Goal: Communication & Community: Answer question/provide support

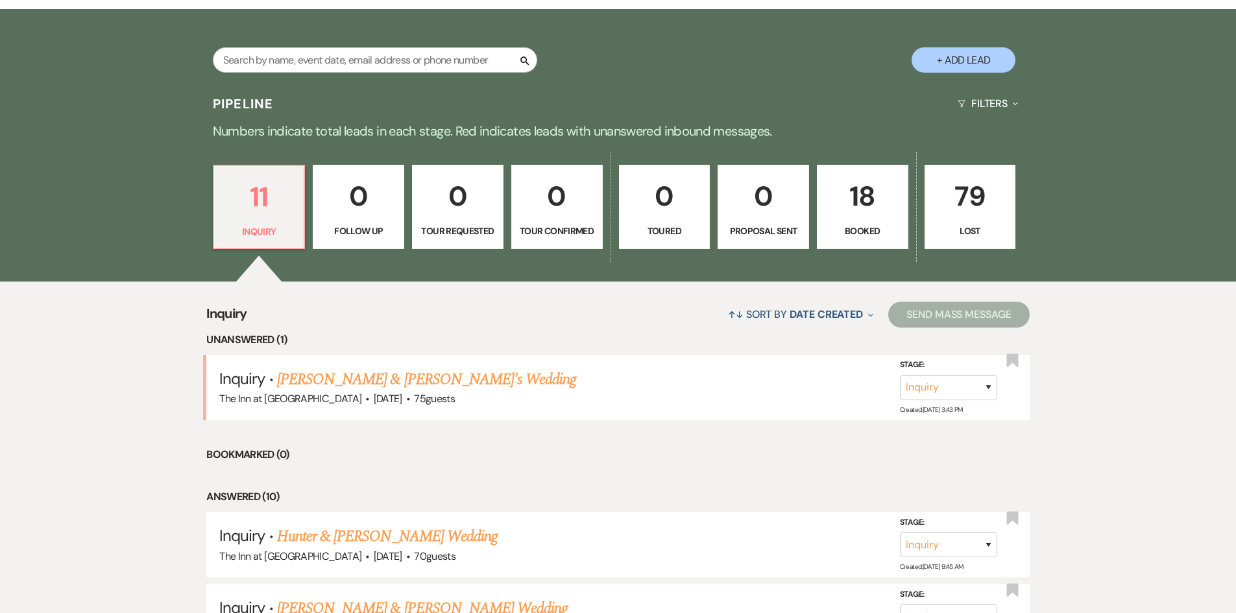
scroll to position [251, 0]
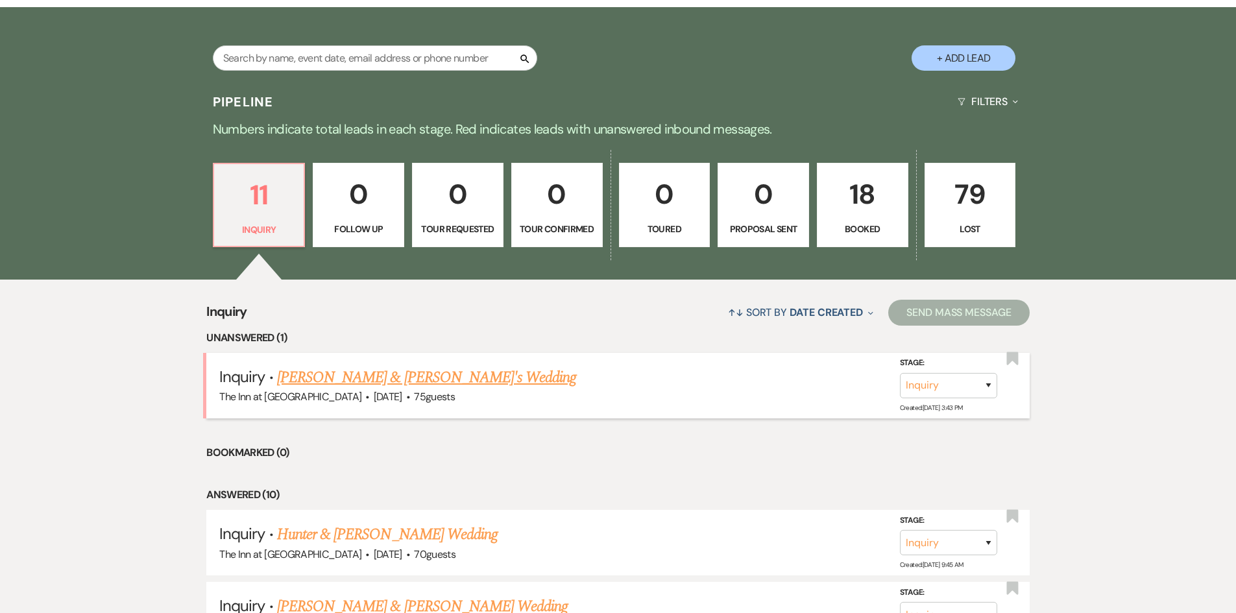
click at [417, 386] on link "Cait MacBrien & Fiance's Wedding" at bounding box center [427, 377] width 300 height 23
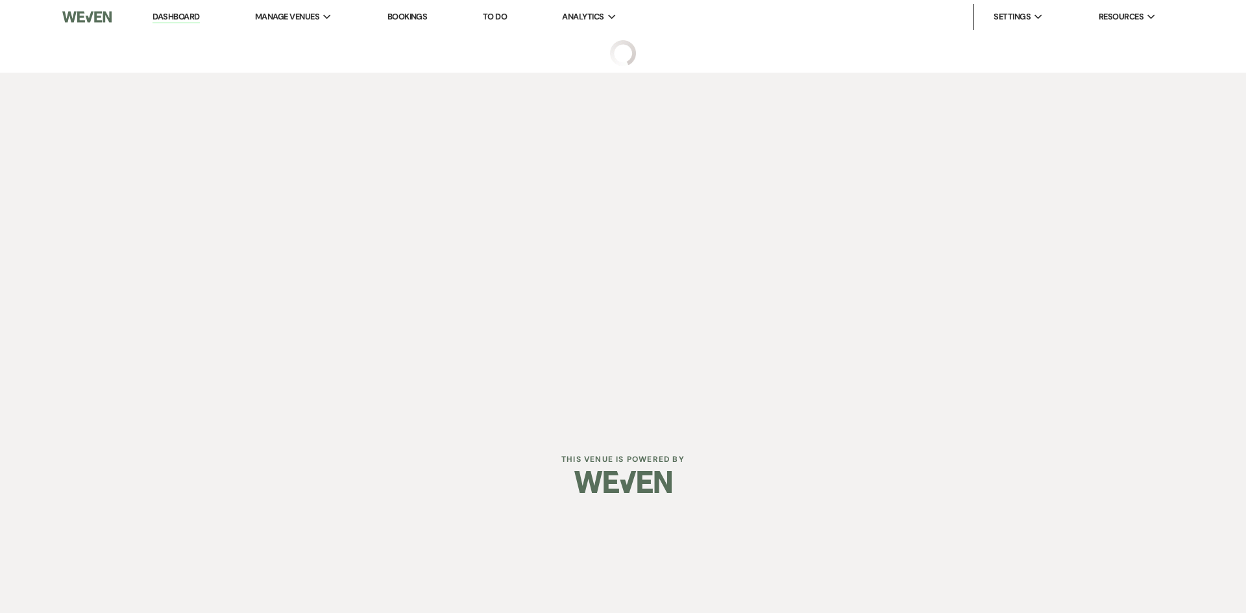
select select "1"
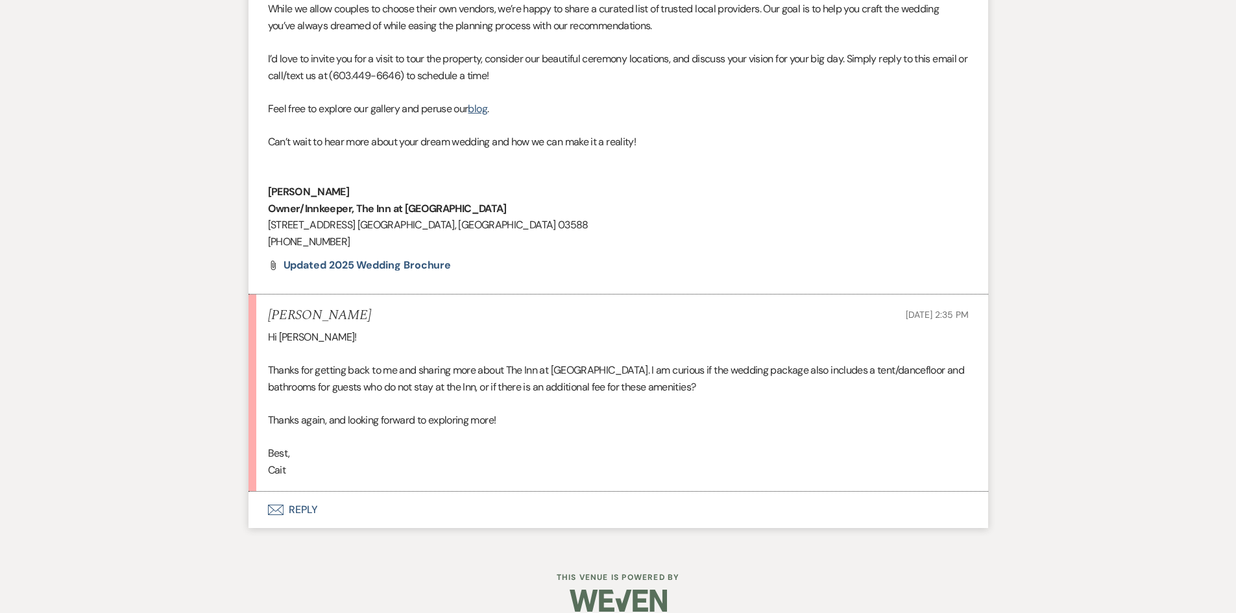
scroll to position [1214, 0]
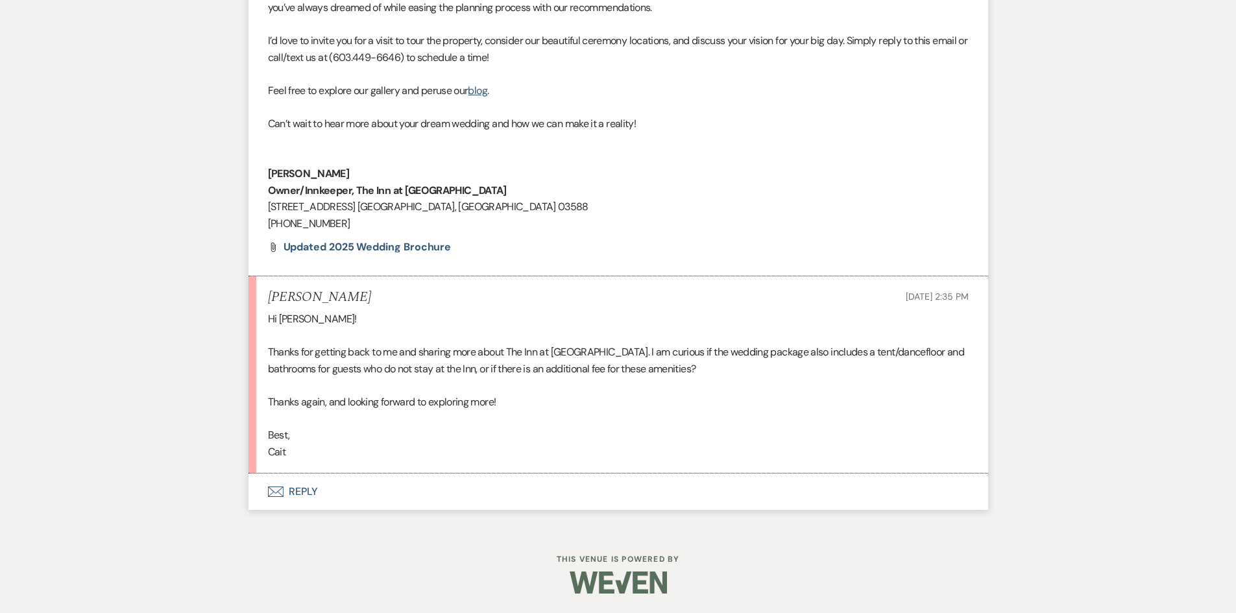
click at [311, 488] on button "Envelope Reply" at bounding box center [619, 492] width 740 height 36
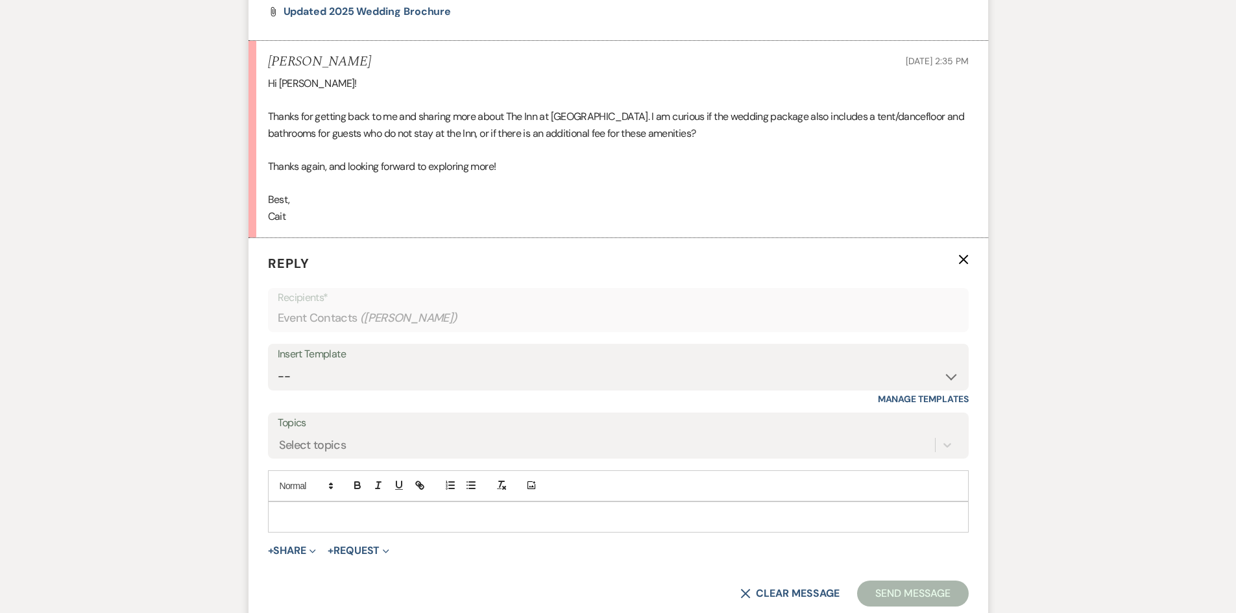
scroll to position [1462, 0]
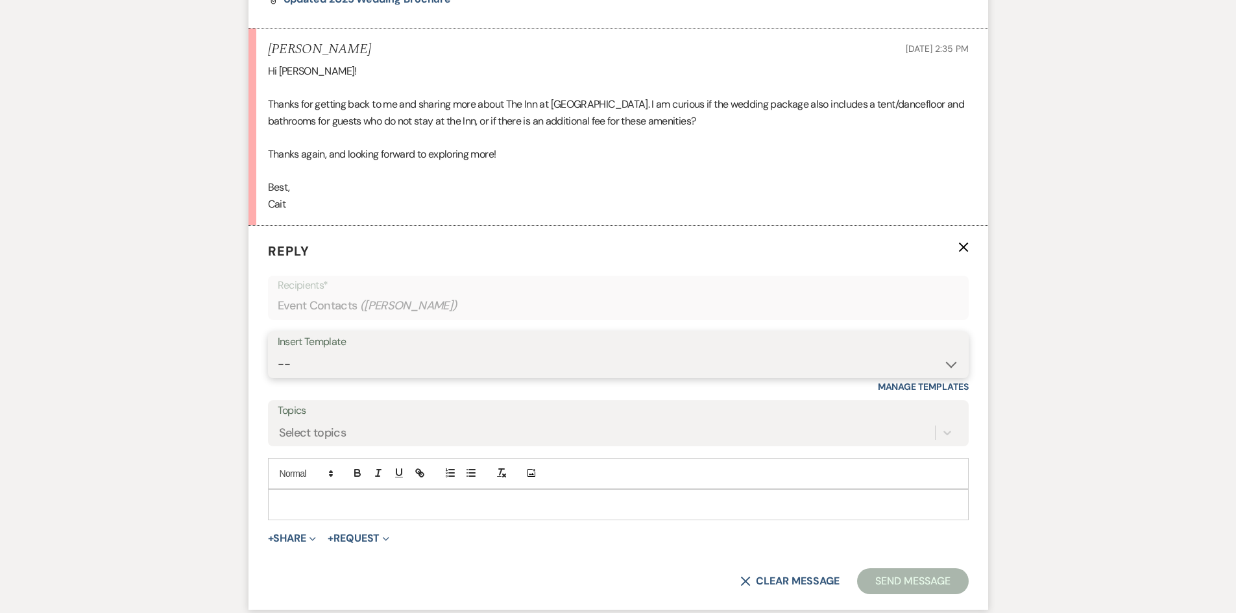
click at [375, 367] on select "-- Weven Planning Portal Introduction (Booked Events) Contract (Pre-Booked Lead…" at bounding box center [619, 364] width 682 height 25
click at [278, 352] on select "-- Weven Planning Portal Introduction (Booked Events) Contract (Pre-Booked Lead…" at bounding box center [619, 364] width 682 height 25
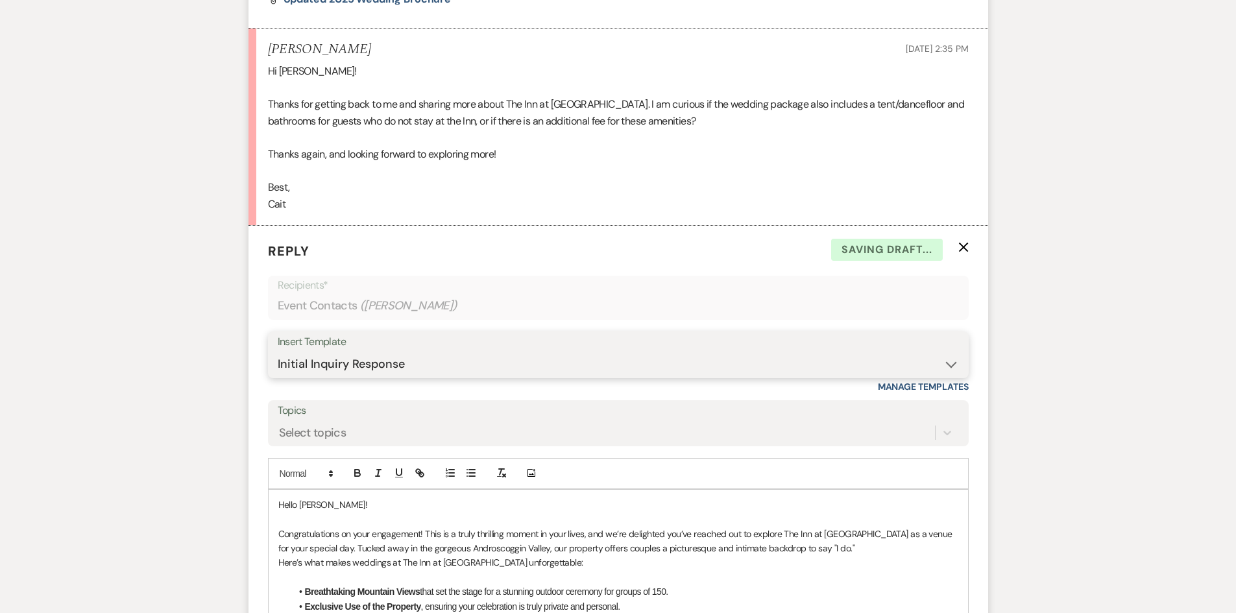
click at [793, 362] on select "-- Weven Planning Portal Introduction (Booked Events) Contract (Pre-Booked Lead…" at bounding box center [619, 364] width 682 height 25
drag, startPoint x: 792, startPoint y: 362, endPoint x: 656, endPoint y: 352, distance: 136.6
click at [656, 352] on select "-- Weven Planning Portal Introduction (Booked Events) Contract (Pre-Booked Lead…" at bounding box center [619, 364] width 682 height 25
select select "5785"
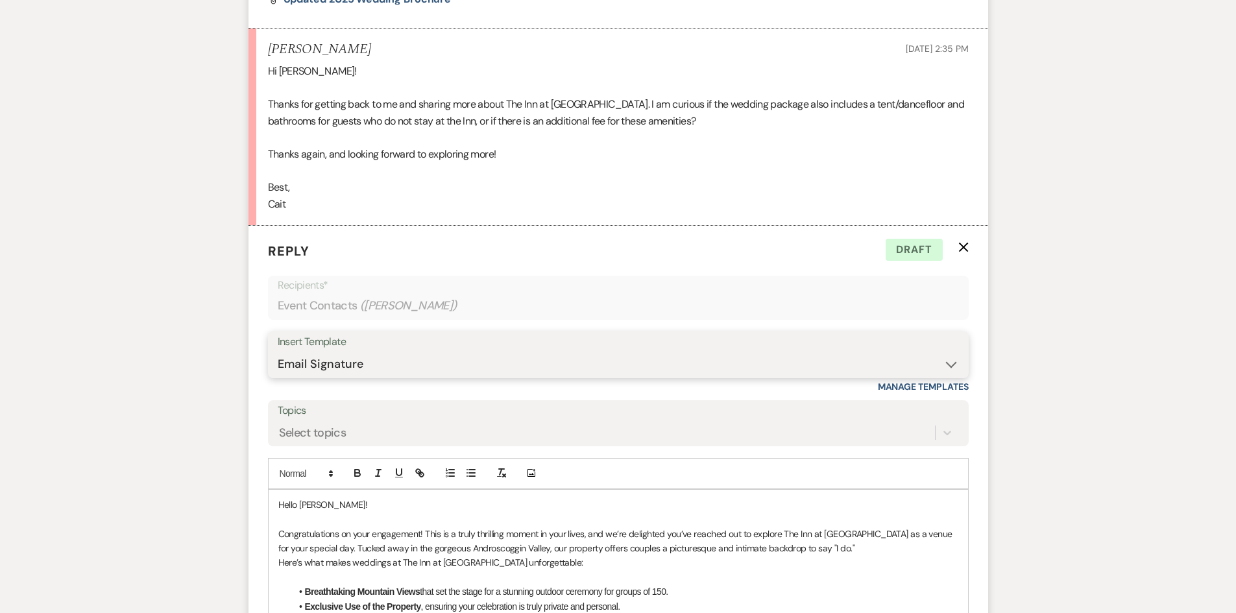
click at [278, 352] on select "-- Weven Planning Portal Introduction (Booked Events) Contract (Pre-Booked Lead…" at bounding box center [619, 364] width 682 height 25
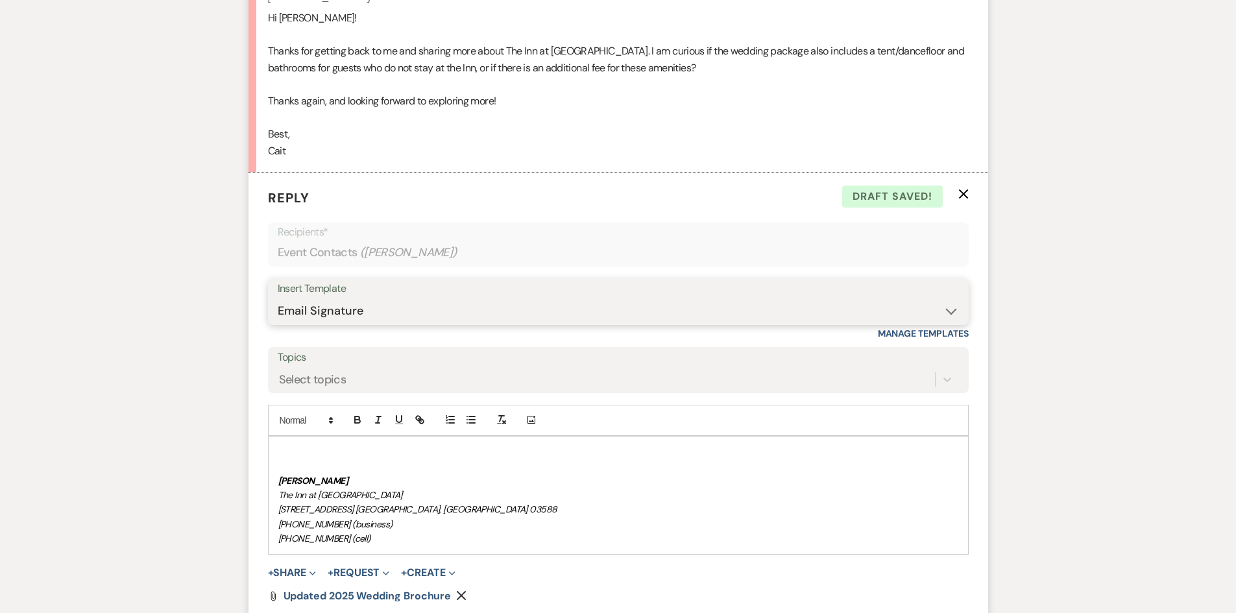
scroll to position [1507, 0]
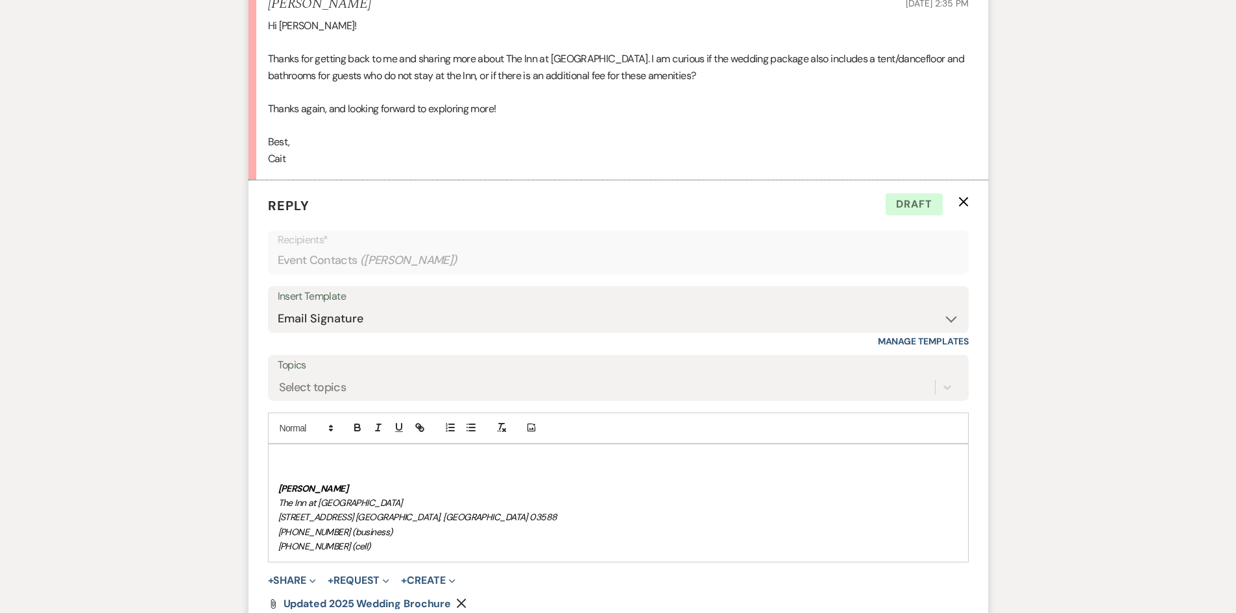
click at [458, 602] on icon "Remove" at bounding box center [461, 603] width 10 height 10
click at [324, 472] on p at bounding box center [618, 474] width 680 height 14
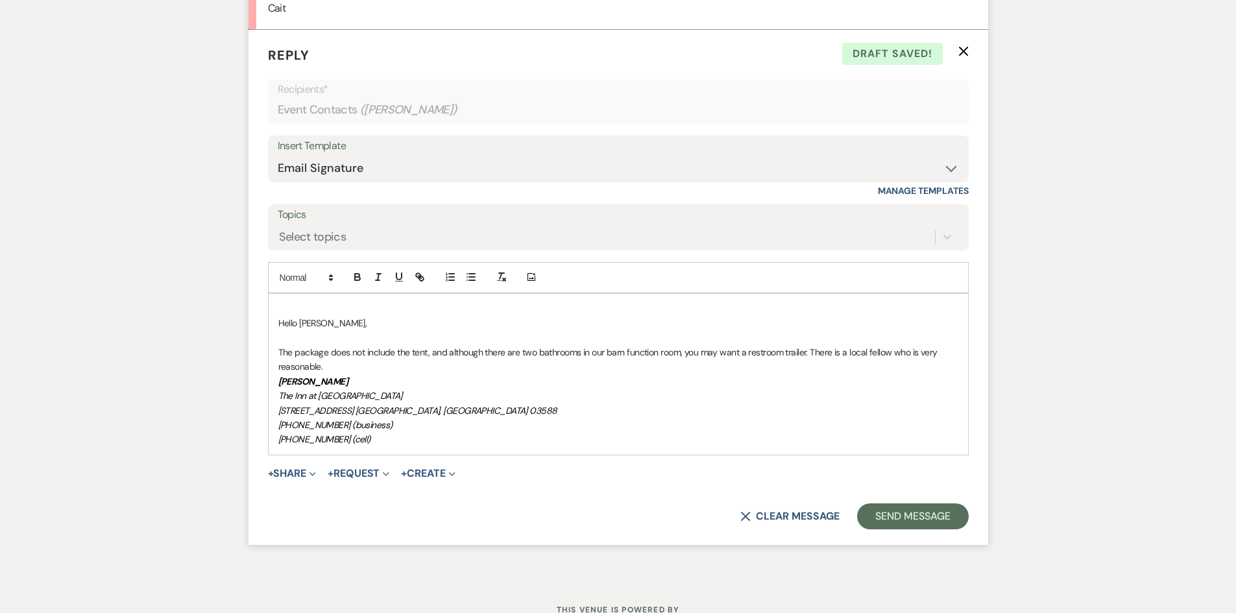
scroll to position [1678, 0]
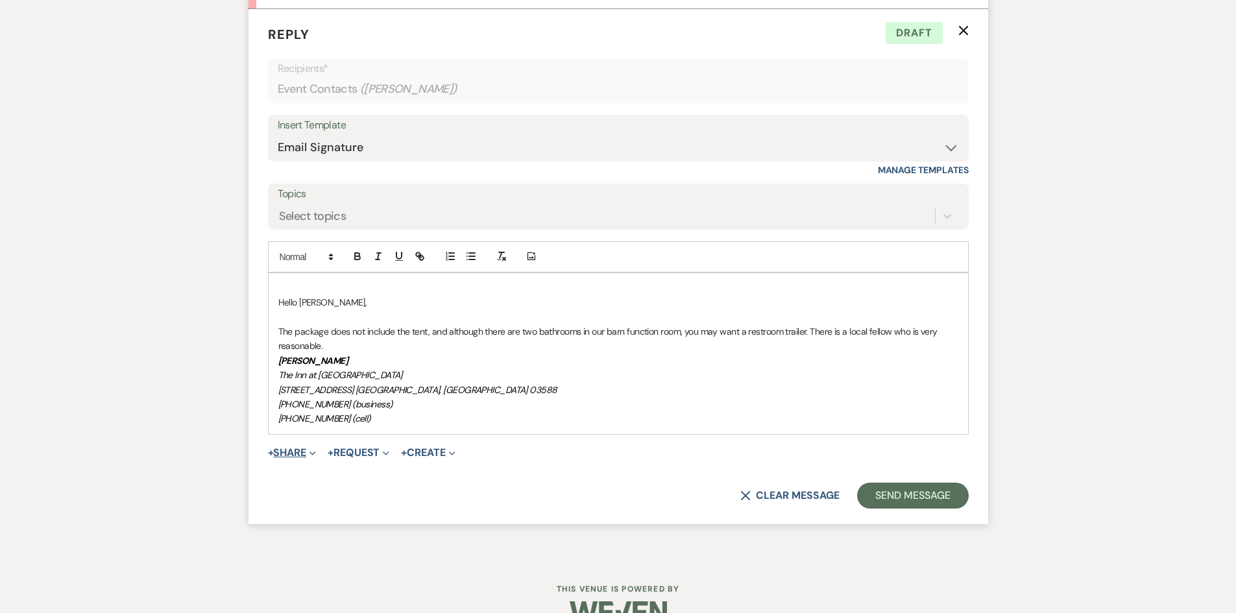
click at [283, 457] on button "+ Share Expand" at bounding box center [292, 453] width 49 height 10
click at [302, 531] on button "Pref Vendors Preferred vendors" at bounding box center [359, 525] width 182 height 23
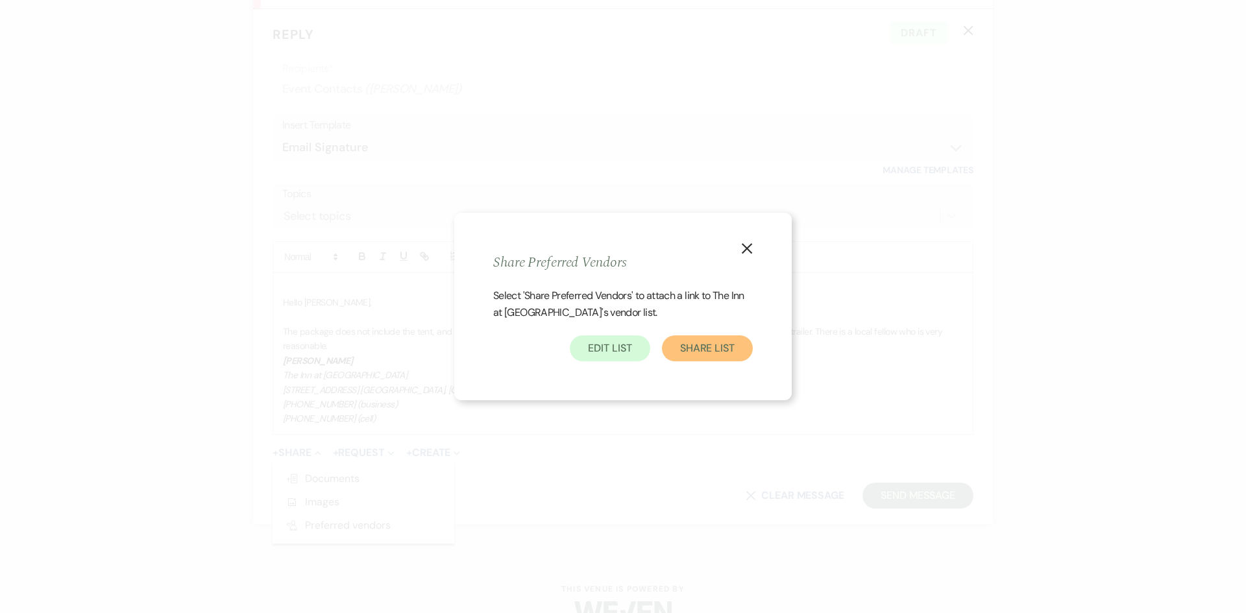
click at [681, 352] on button "Share List" at bounding box center [707, 349] width 91 height 26
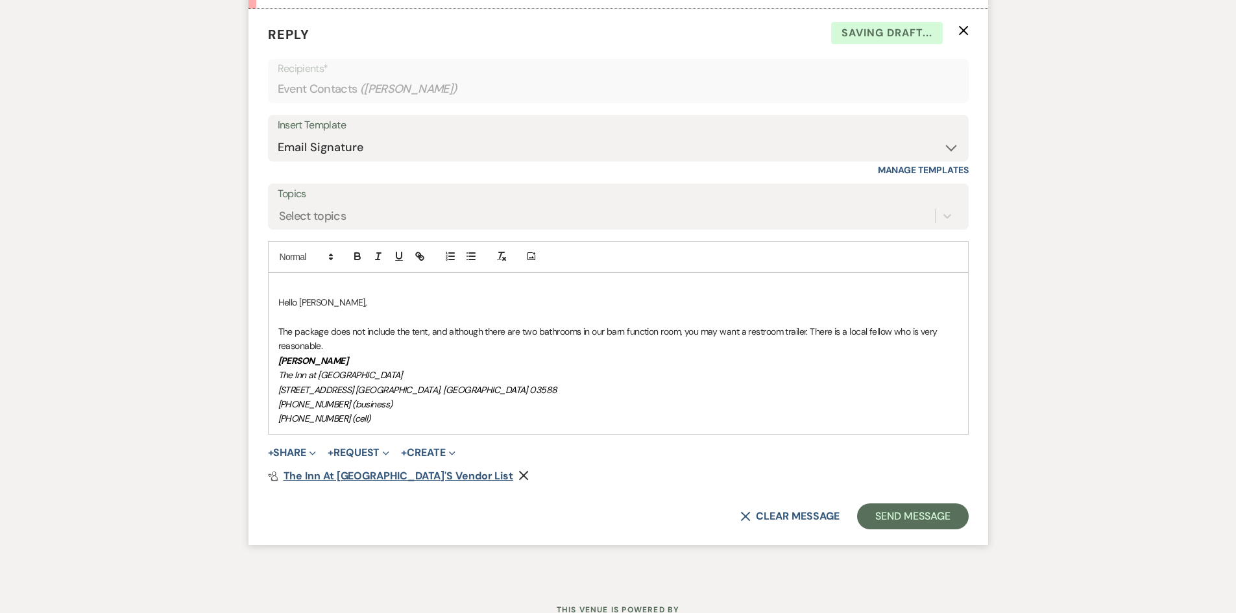
click at [426, 480] on span "The Inn at OxBow Acres's Vendor List" at bounding box center [399, 476] width 230 height 14
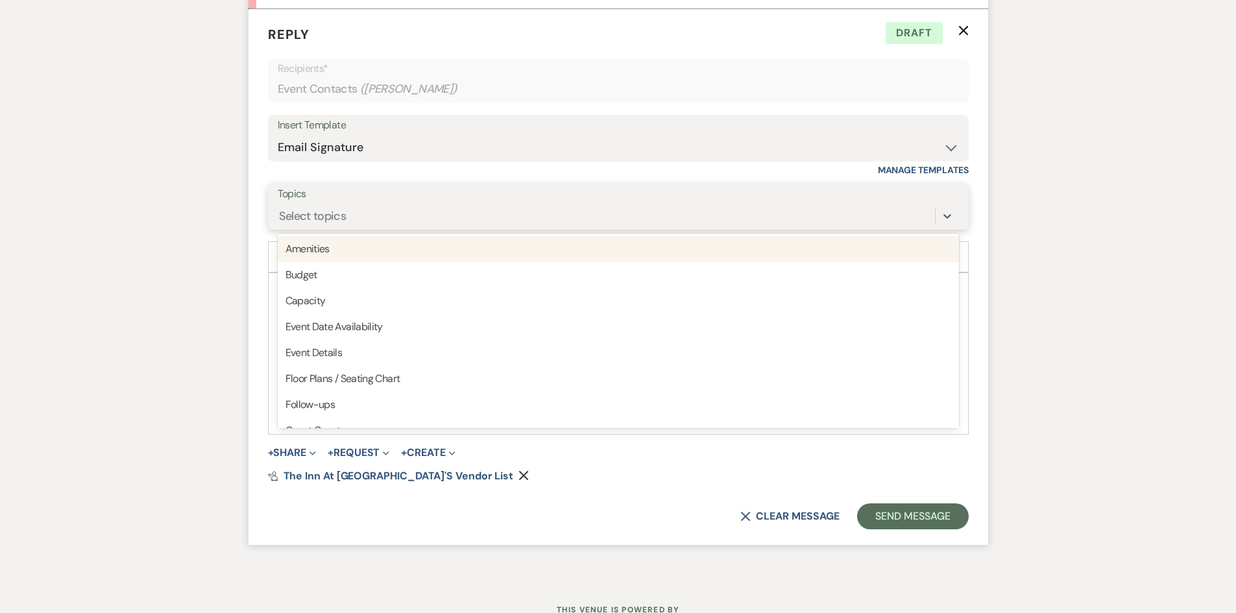
click at [352, 217] on div "Select topics" at bounding box center [607, 215] width 658 height 23
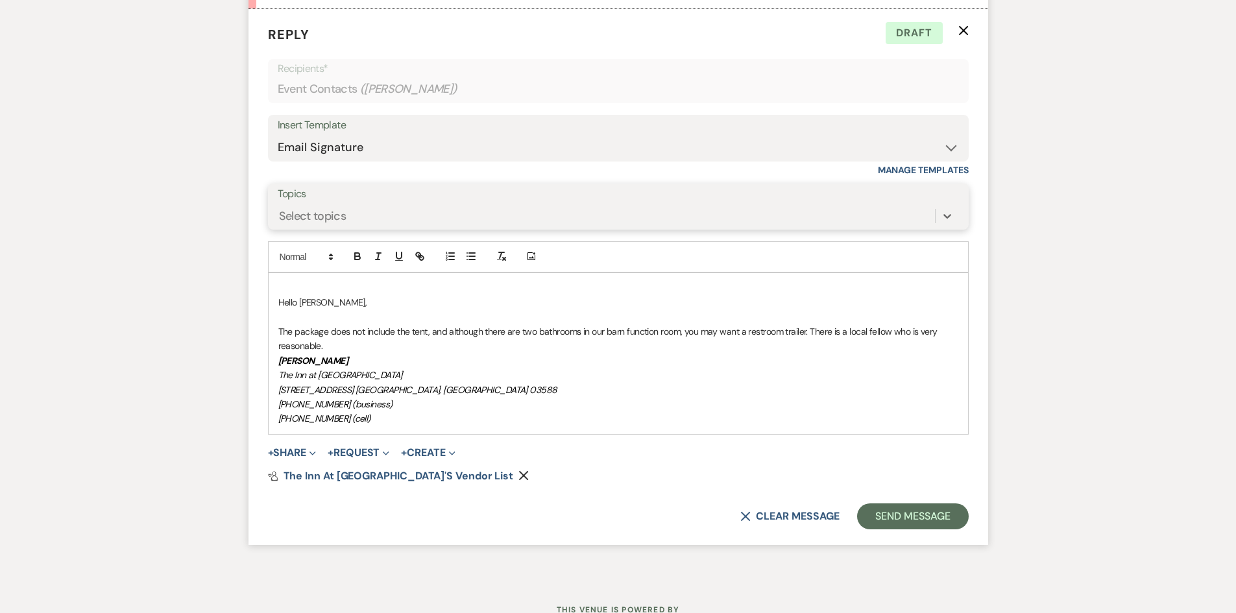
click at [352, 217] on div "Select topics" at bounding box center [607, 215] width 658 height 23
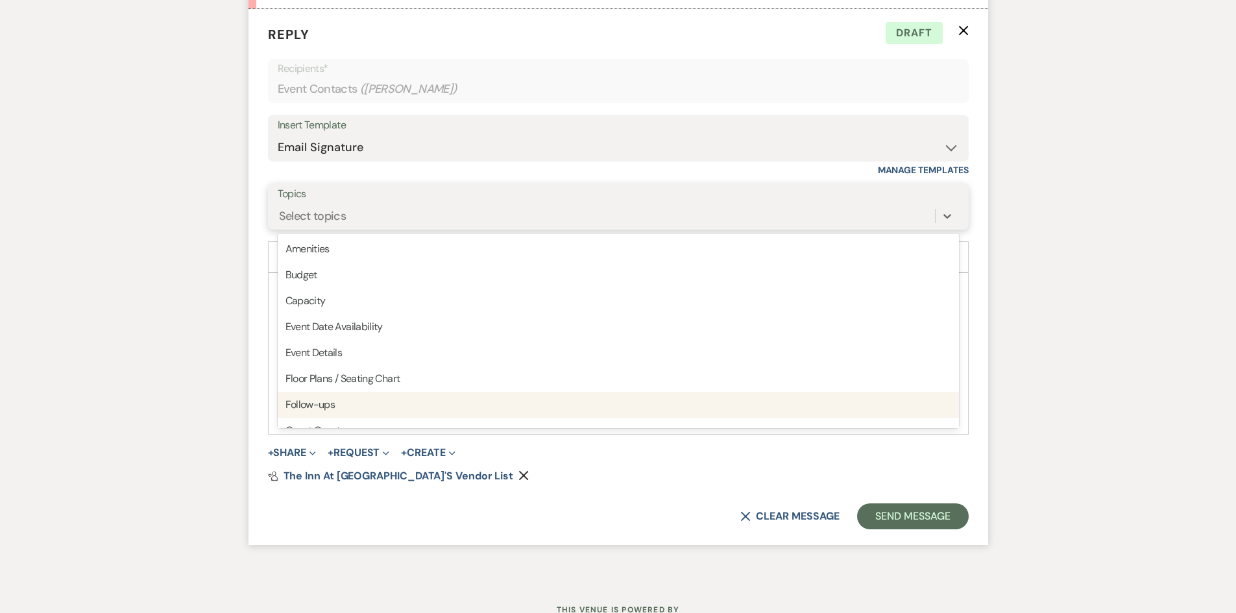
click at [325, 412] on div "Follow-ups" at bounding box center [619, 405] width 682 height 26
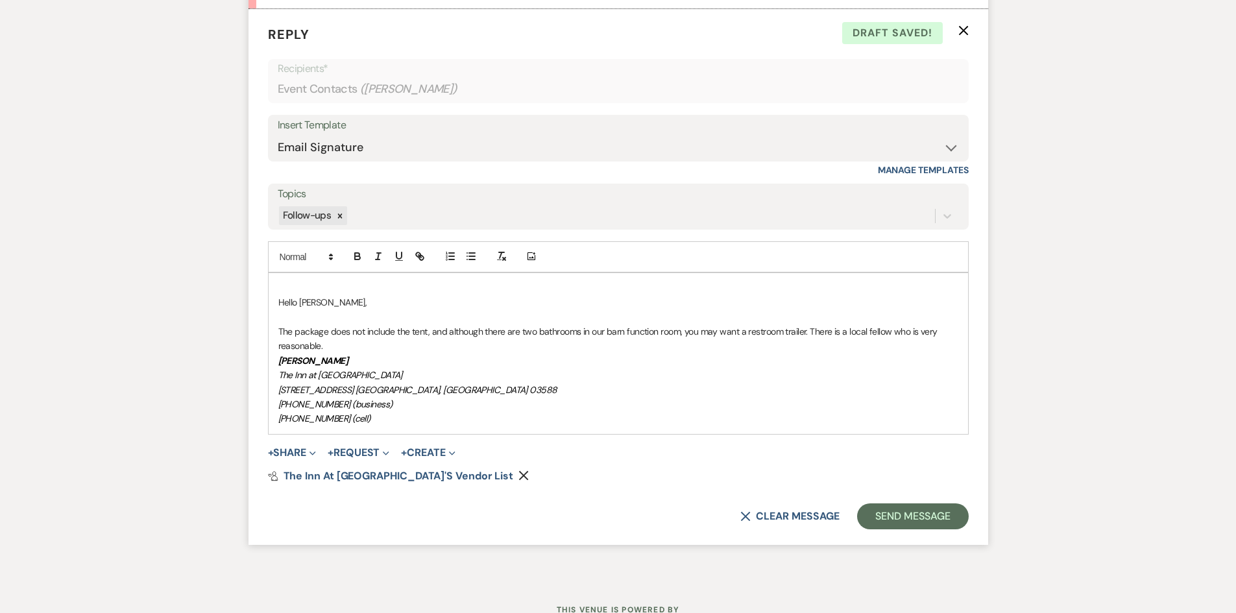
click at [328, 348] on p "The package does not include the tent, and although there are two bathrooms in …" at bounding box center [618, 339] width 680 height 29
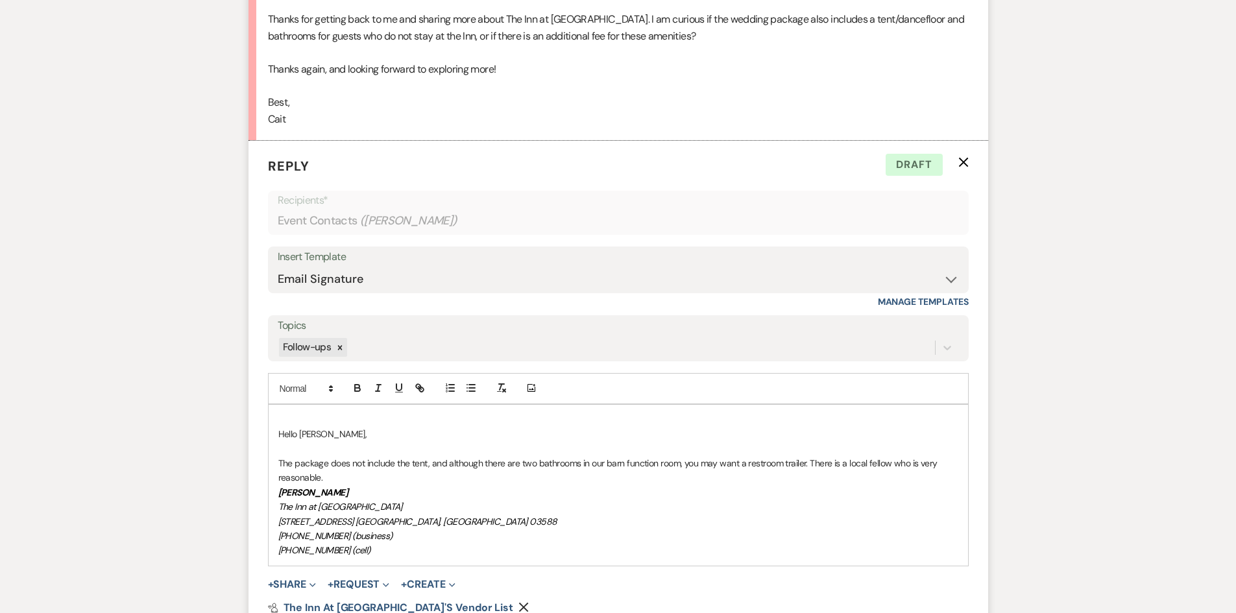
scroll to position [1578, 0]
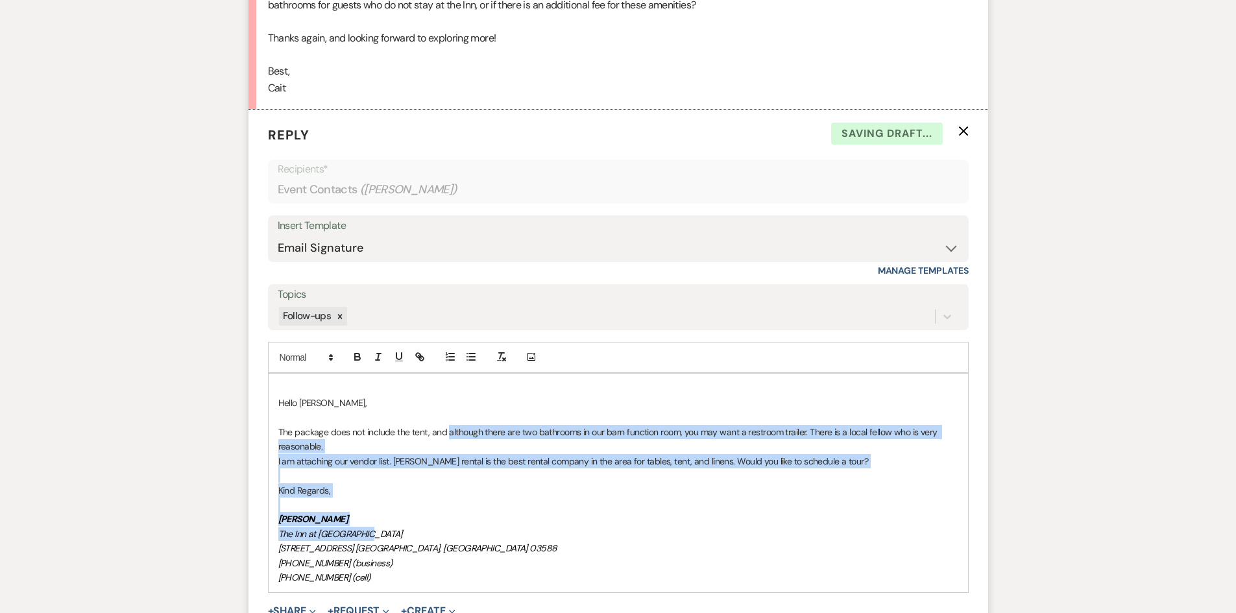
drag, startPoint x: 449, startPoint y: 432, endPoint x: 547, endPoint y: 532, distance: 140.4
click at [547, 532] on div "Hello Cait, The package does not include the tent, and although there are two b…" at bounding box center [619, 483] width 700 height 219
click at [539, 511] on p at bounding box center [618, 505] width 680 height 14
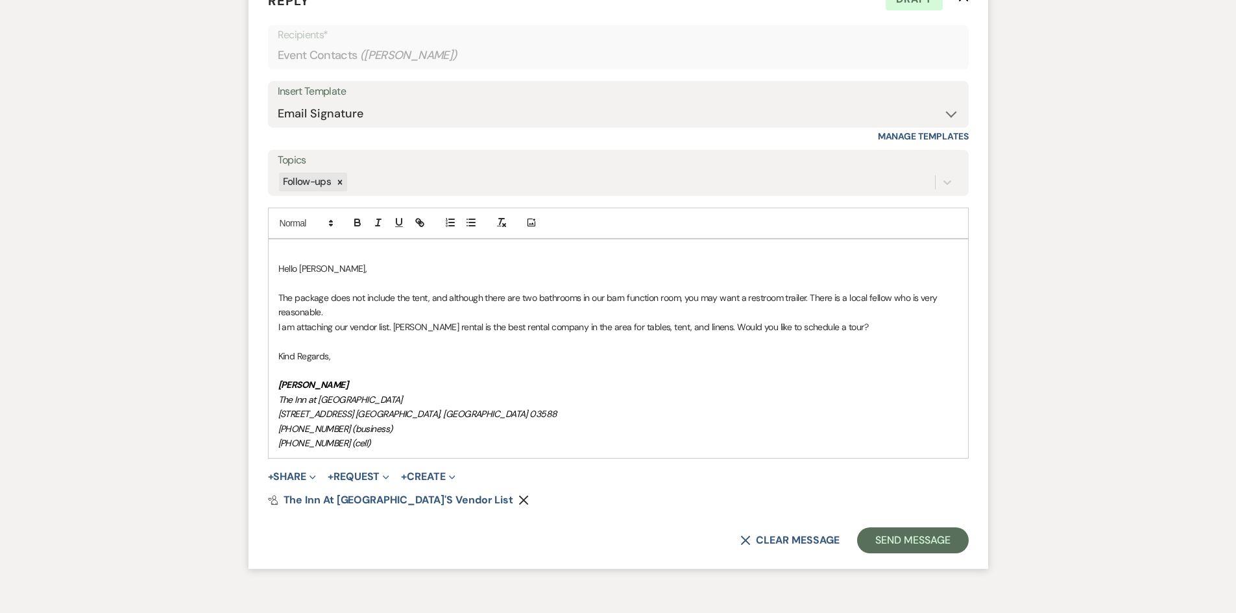
scroll to position [1715, 0]
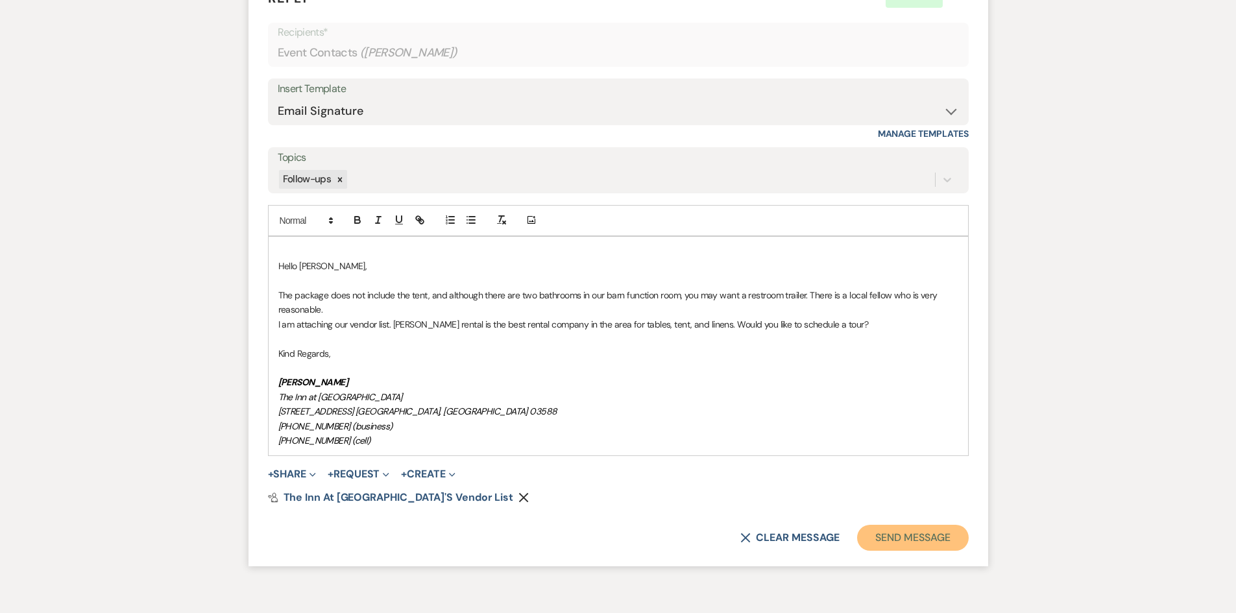
click at [934, 536] on button "Send Message" at bounding box center [912, 538] width 111 height 26
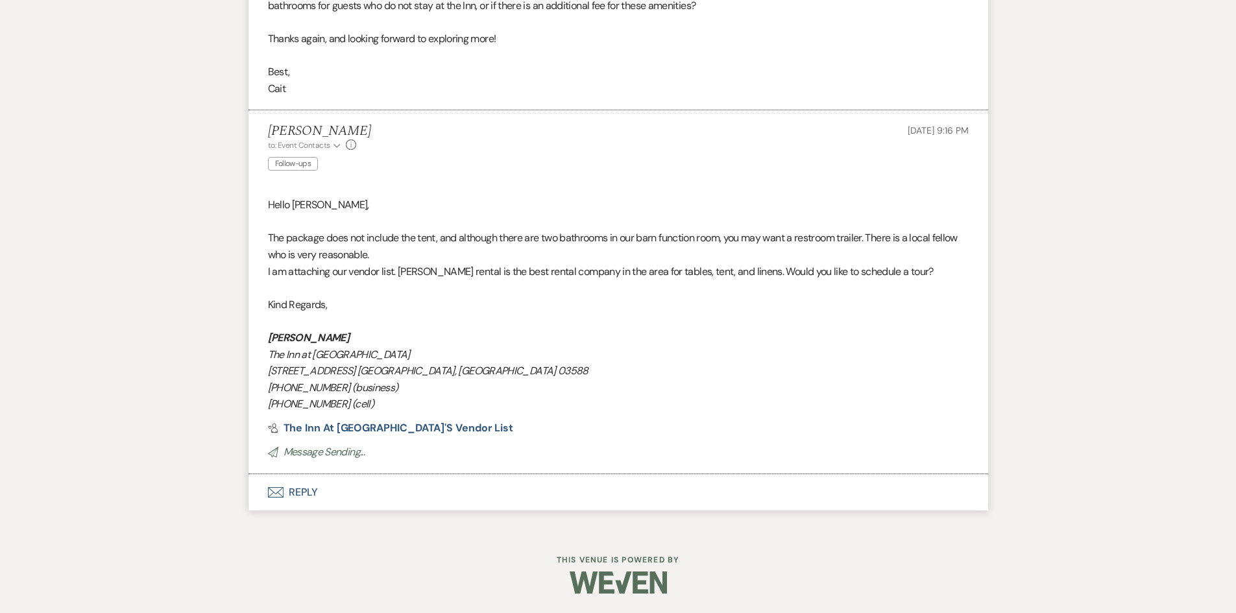
scroll to position [1561, 0]
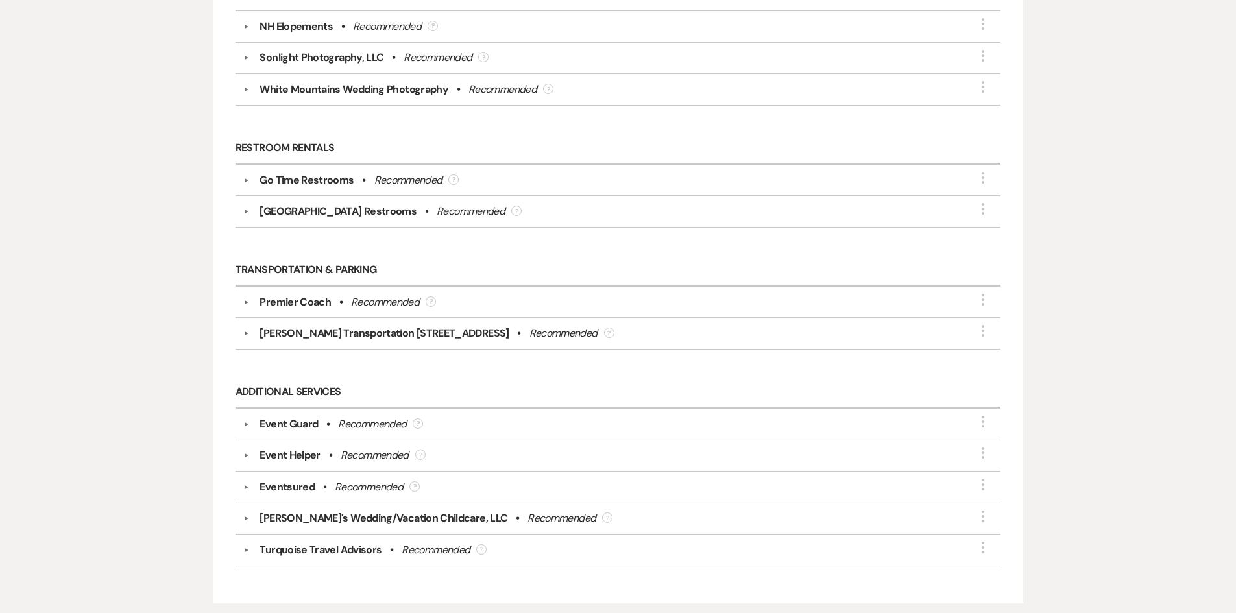
scroll to position [3082, 0]
